Goal: Task Accomplishment & Management: Manage account settings

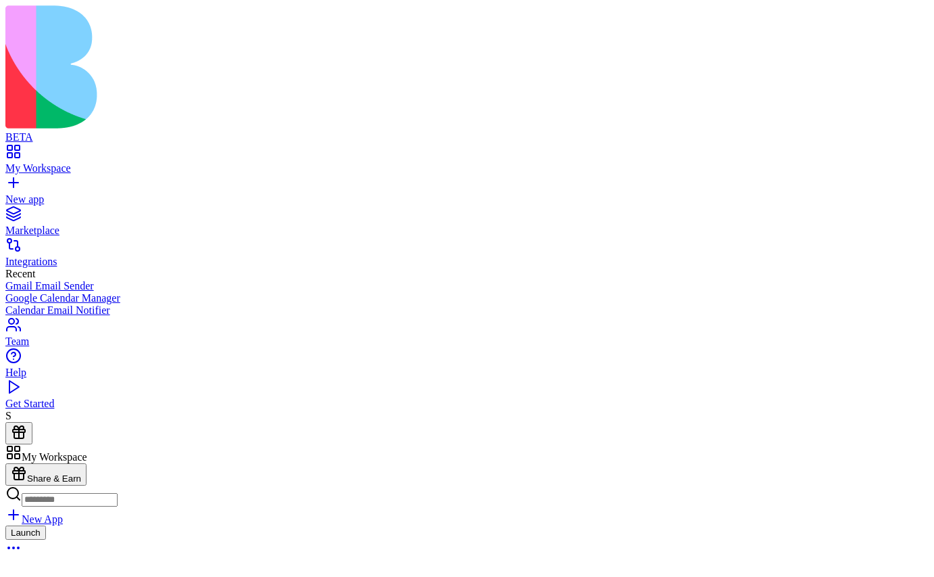
click at [297, 525] on div "Launch" at bounding box center [466, 541] width 923 height 33
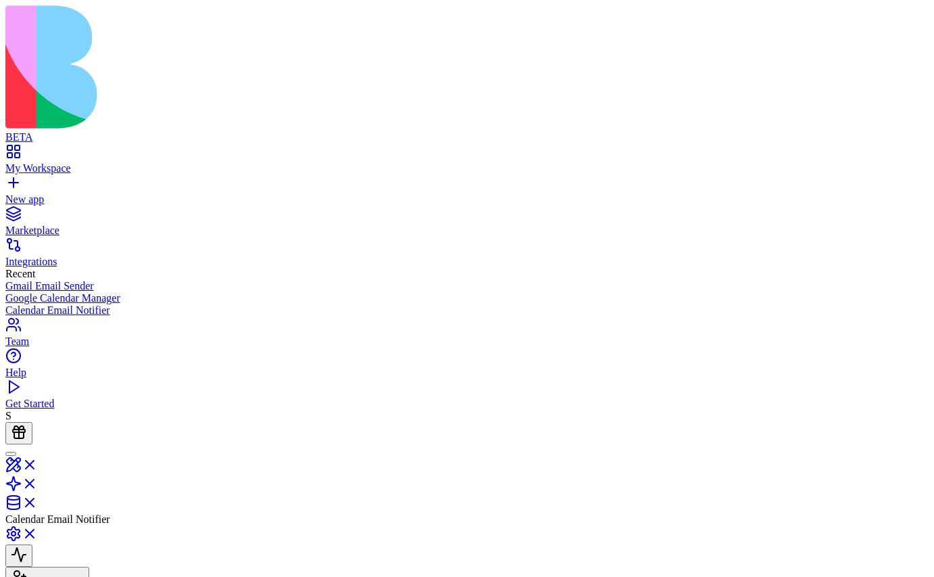
click at [89, 567] on button "Invite & Share" at bounding box center [47, 578] width 84 height 22
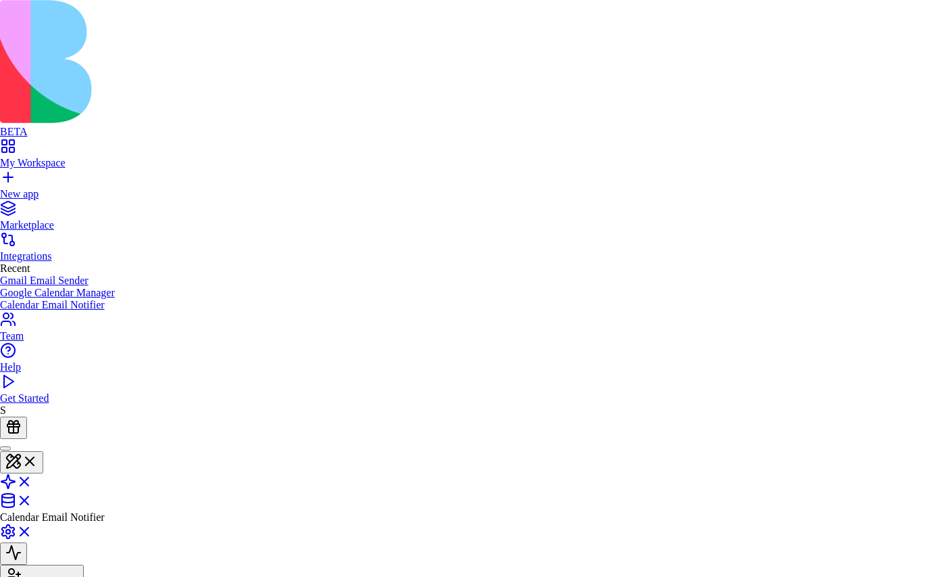
type input "**********"
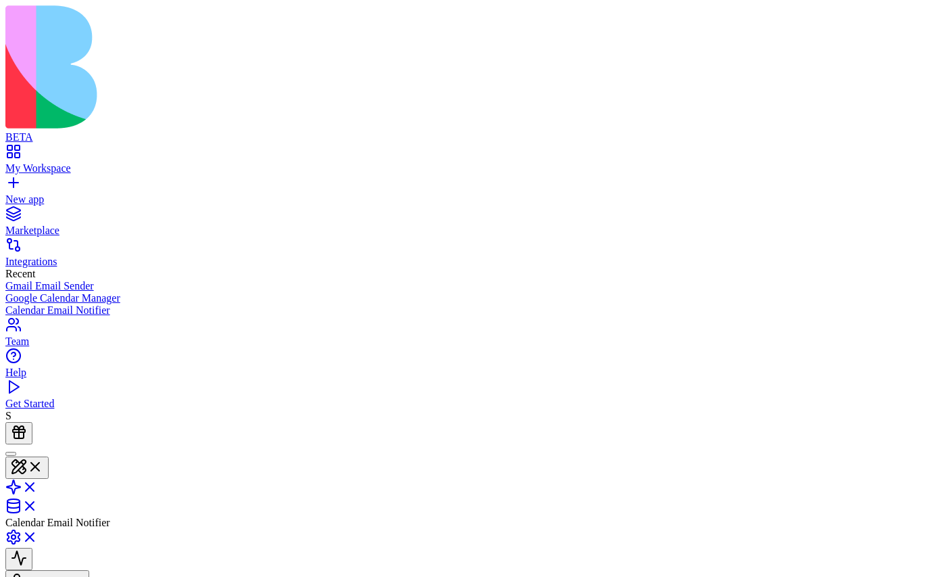
click at [20, 347] on link "Team" at bounding box center [466, 335] width 923 height 24
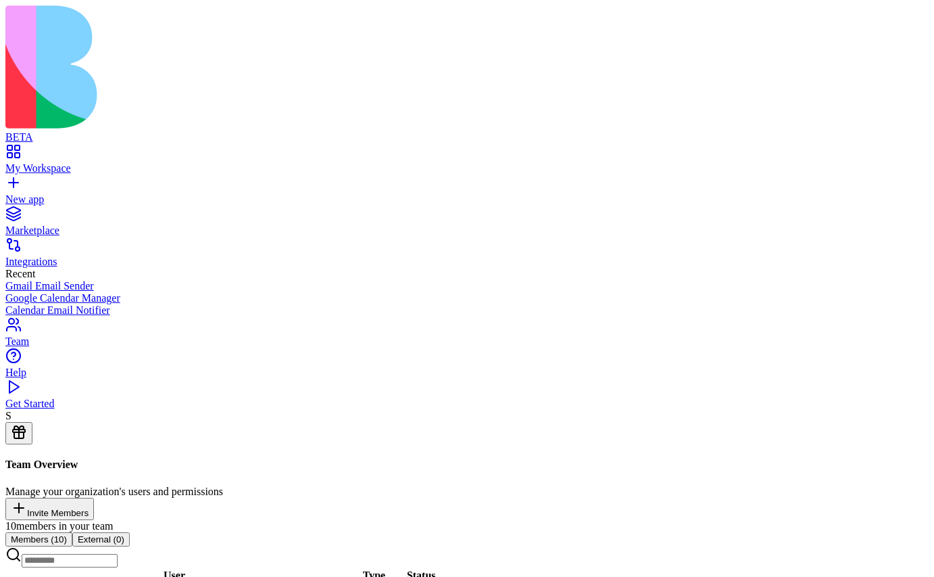
scroll to position [215, 0]
click at [130, 532] on button "External ( 0 )" at bounding box center [100, 539] width 57 height 14
click at [72, 532] on button "Members ( 10 )" at bounding box center [38, 539] width 67 height 14
click at [76, 162] on div "My Workspace" at bounding box center [466, 168] width 923 height 12
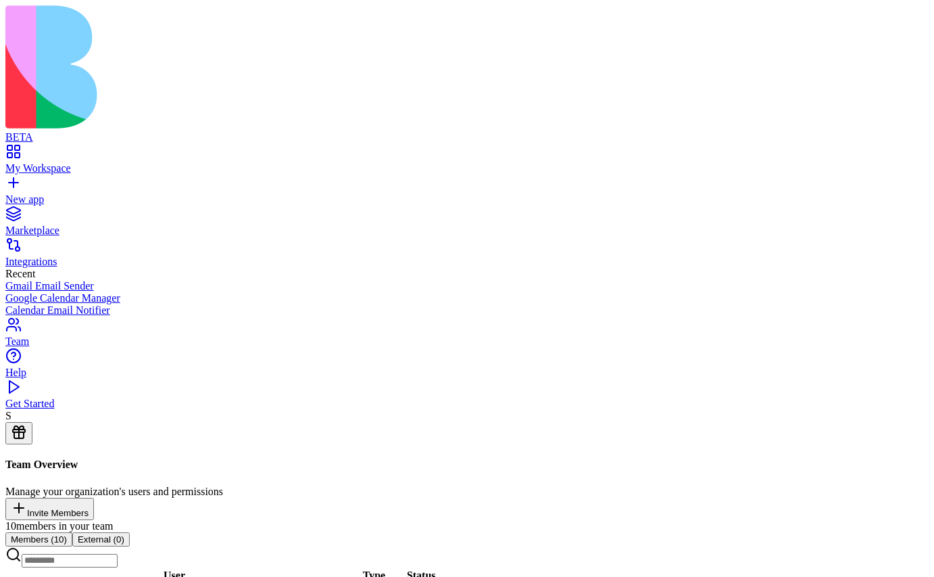
click at [83, 162] on div "My Workspace" at bounding box center [466, 168] width 923 height 12
click at [60, 162] on div "My Workspace" at bounding box center [466, 168] width 923 height 12
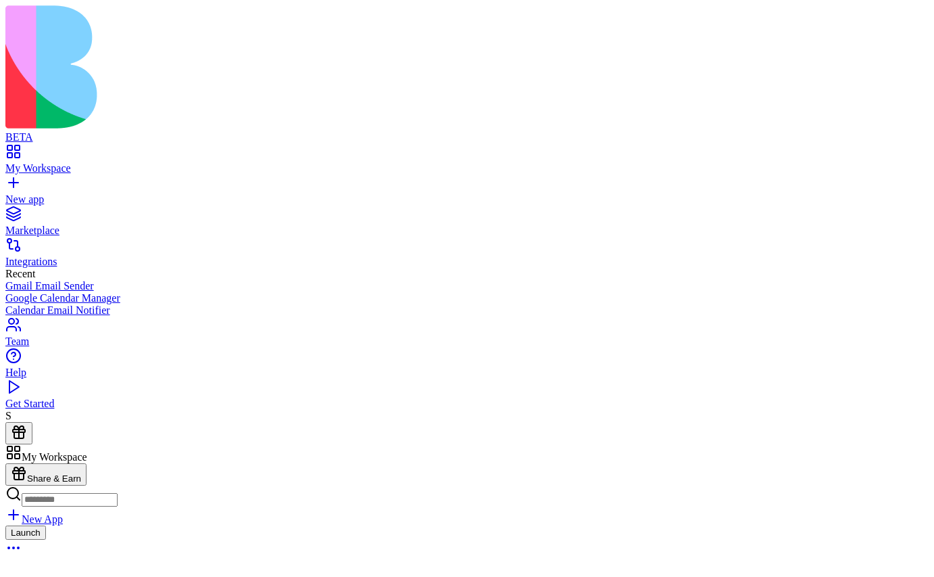
click at [272, 525] on div "Launch" at bounding box center [466, 541] width 923 height 33
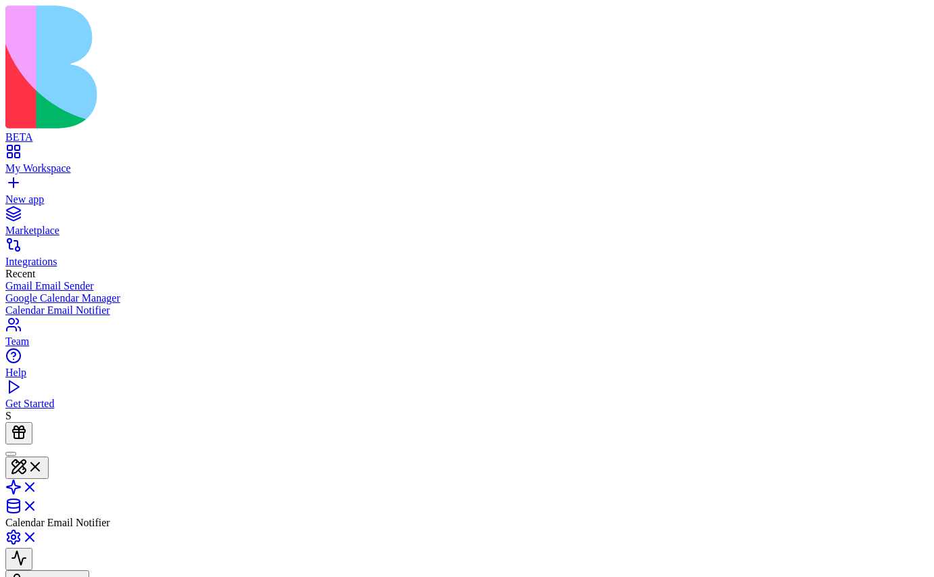
click at [89, 570] on button "Invite & Share" at bounding box center [47, 581] width 84 height 22
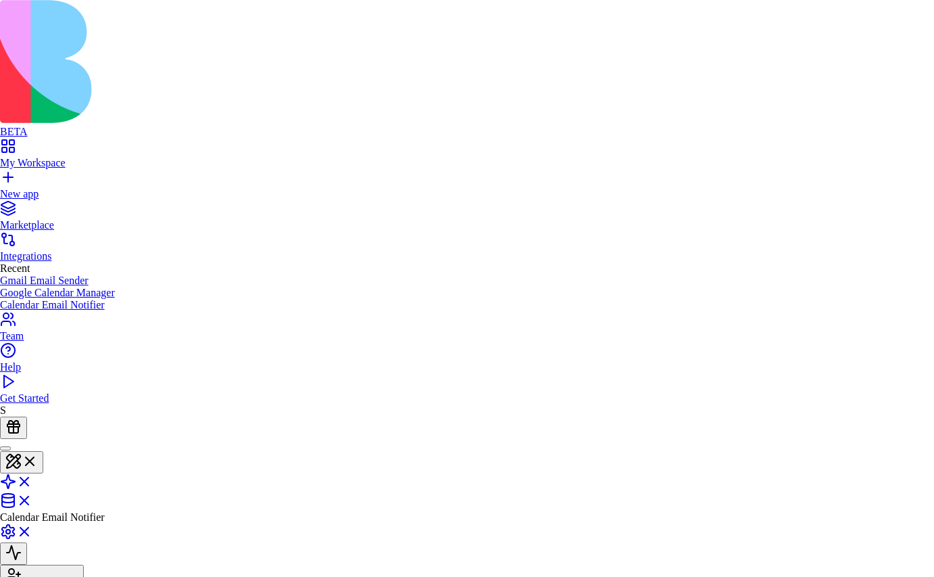
type input "**********"
click at [378, 348] on span "[EMAIL_ADDRESS][DOMAIN_NAME]" at bounding box center [408, 353] width 185 height 11
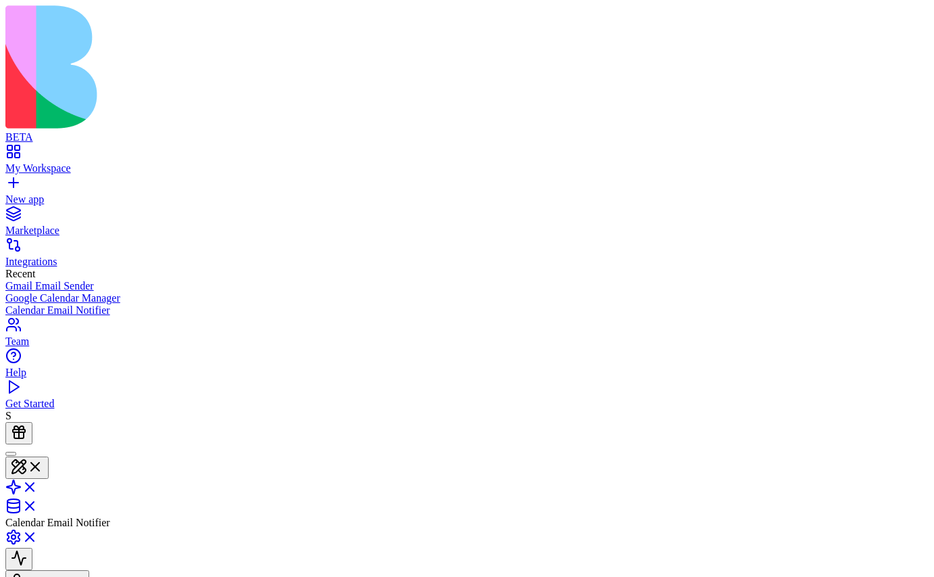
click at [34, 347] on div "Team" at bounding box center [466, 341] width 923 height 12
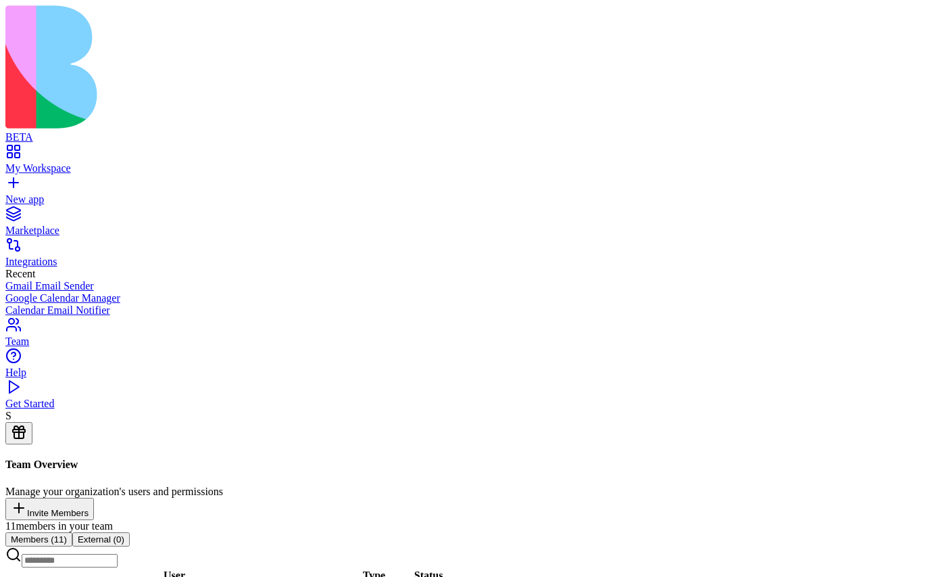
click at [59, 162] on div "My Workspace" at bounding box center [466, 168] width 923 height 12
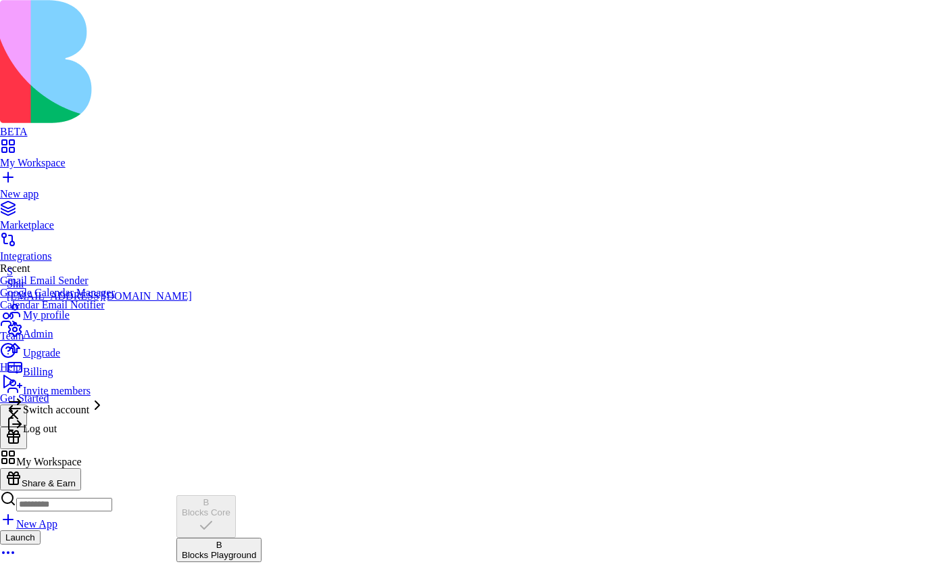
click at [89, 415] on span "Switch account" at bounding box center [56, 409] width 66 height 11
click at [224, 550] on div "Blocks Playground" at bounding box center [219, 555] width 74 height 10
